Goal: Use online tool/utility: Utilize a website feature to perform a specific function

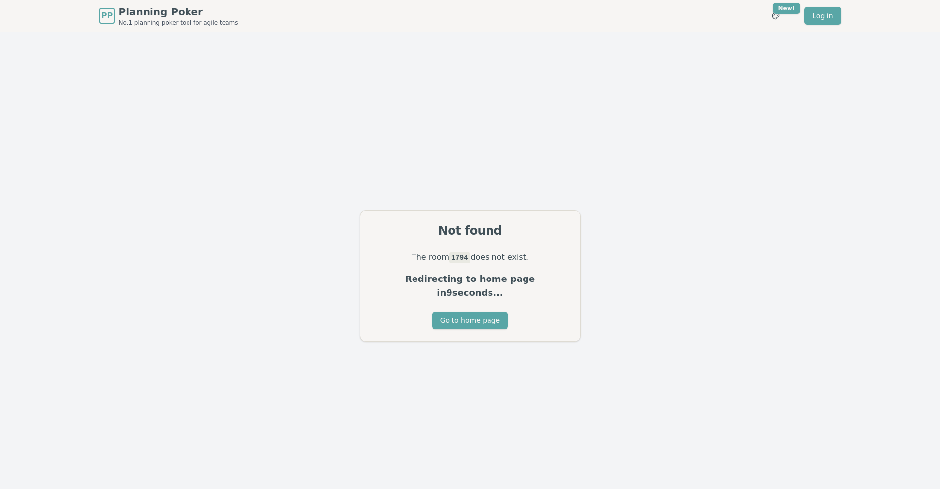
click at [789, 44] on div "Not found The room 1794 does not exist. Redirecting to home page in 9 seconds..…" at bounding box center [470, 276] width 940 height 489
click at [488, 320] on button "Go to home page" at bounding box center [469, 321] width 75 height 18
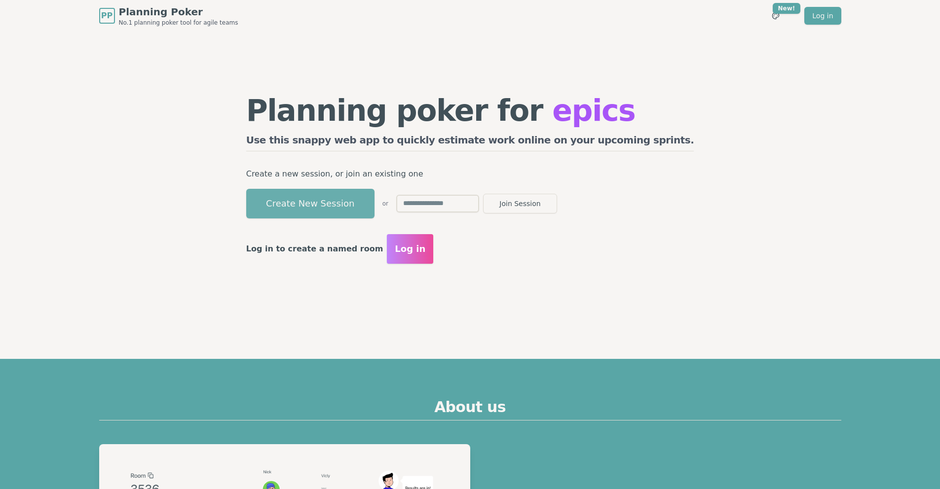
click at [374, 205] on button "Create New Session" at bounding box center [310, 204] width 128 height 30
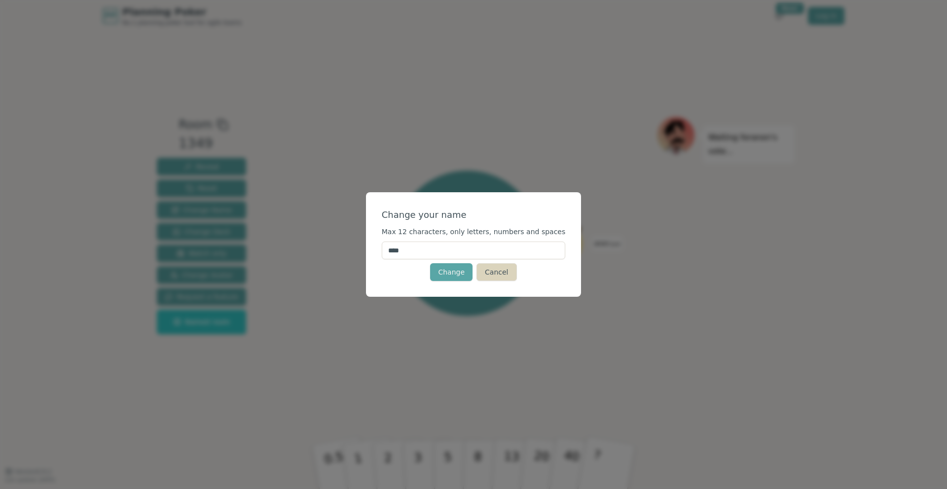
click at [485, 273] on button "Cancel" at bounding box center [497, 272] width 40 height 18
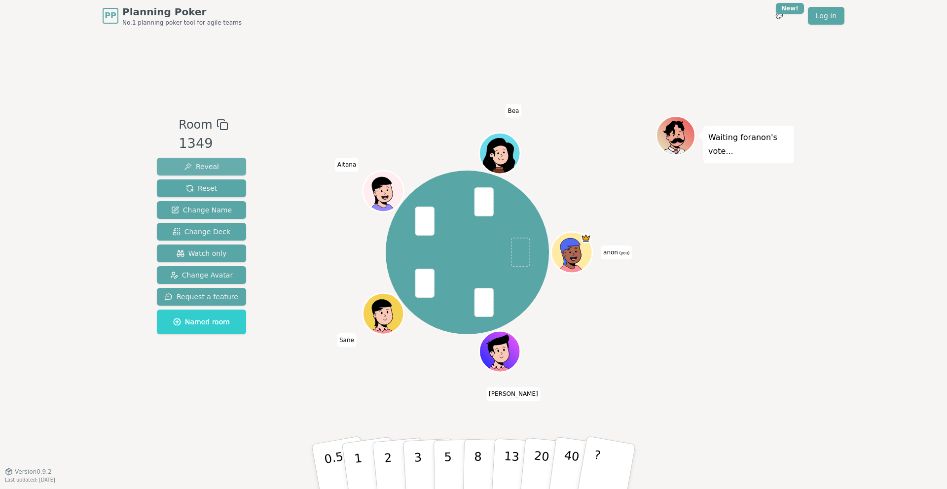
click at [214, 170] on span "Reveal" at bounding box center [201, 167] width 35 height 10
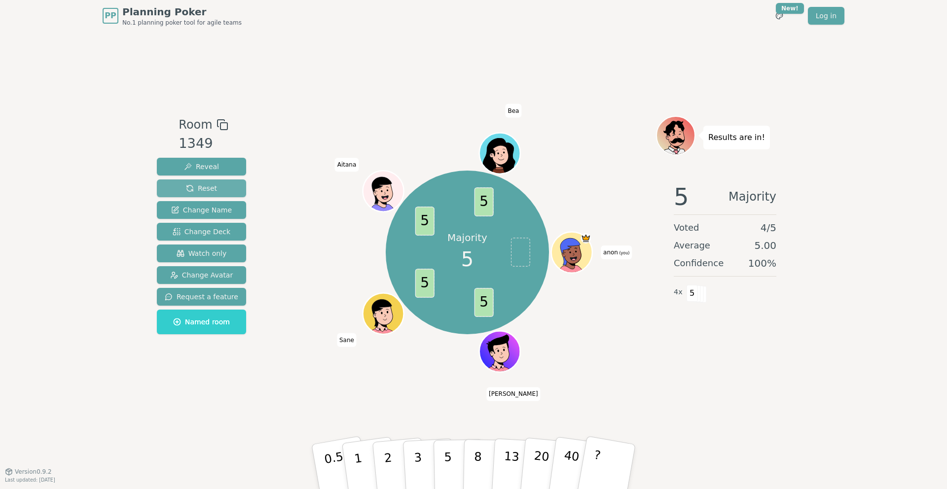
click at [223, 189] on button "Reset" at bounding box center [201, 189] width 89 height 18
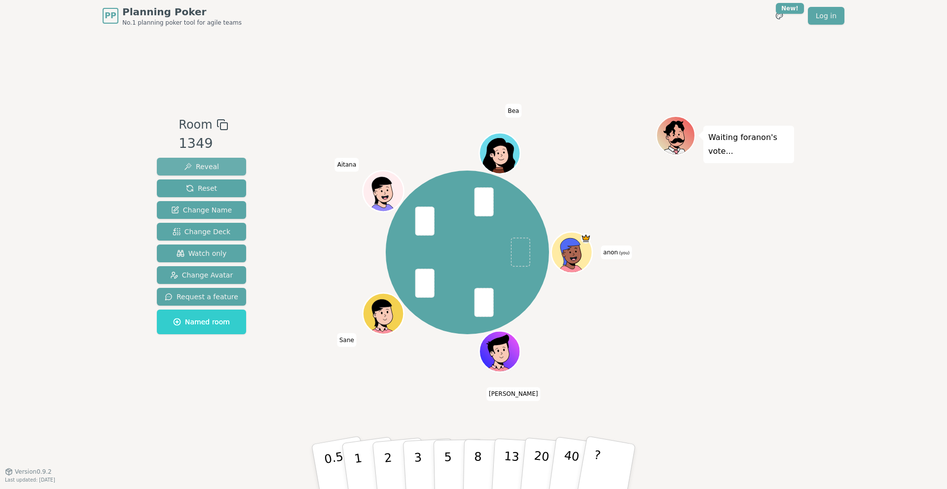
click at [195, 173] on button "Reveal" at bounding box center [201, 167] width 89 height 18
